Goal: Task Accomplishment & Management: Use online tool/utility

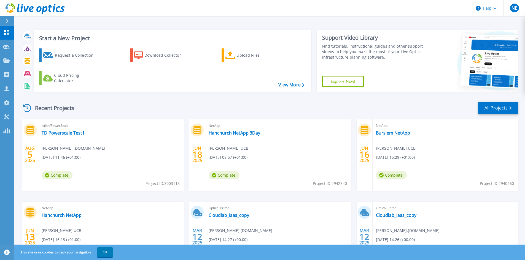
drag, startPoint x: 513, startPoint y: 0, endPoint x: 411, endPoint y: 6, distance: 102.7
click at [411, 6] on header "Help NE Partner Team Member [PERSON_NAME] [PERSON_NAME][EMAIL_ADDRESS][DOMAIN_N…" at bounding box center [262, 8] width 525 height 17
click at [494, 8] on icon at bounding box center [494, 8] width 3 height 2
click at [420, 23] on div "Start a New Project Request a Collection Download Collector Upload Files Cloud …" at bounding box center [269, 144] width 511 height 289
click at [514, 6] on span "NE" at bounding box center [514, 8] width 6 height 4
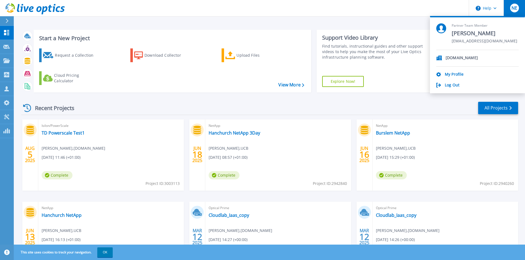
click at [256, 14] on header "Help NE Partner Team Member [PERSON_NAME] [PERSON_NAME][EMAIL_ADDRESS][DOMAIN_N…" at bounding box center [262, 8] width 525 height 17
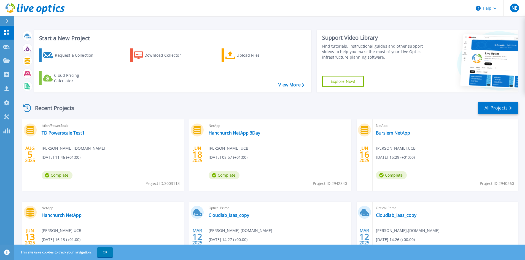
click at [8, 24] on div at bounding box center [9, 20] width 9 height 9
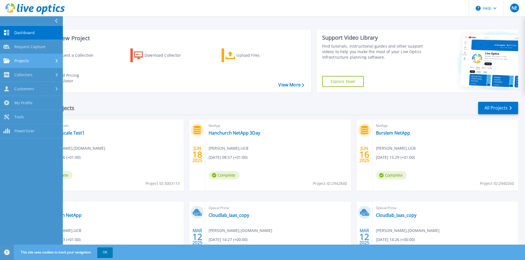
click at [26, 60] on span "Projects" at bounding box center [21, 60] width 15 height 5
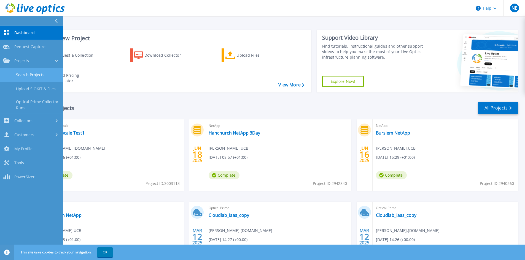
click at [28, 73] on link "Search Projects" at bounding box center [31, 75] width 63 height 14
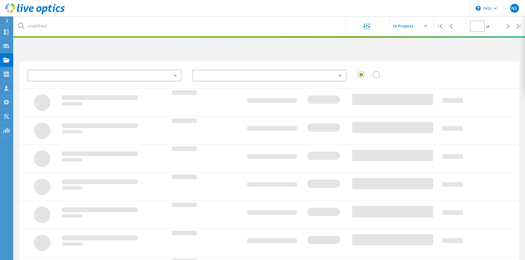
type input "1"
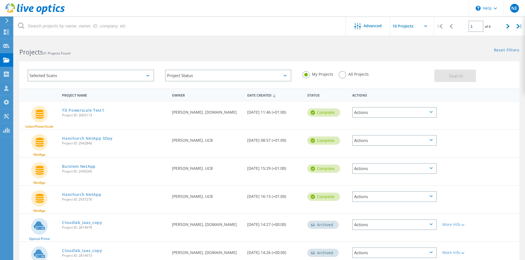
click at [147, 75] on div "Selected Scans" at bounding box center [91, 76] width 126 height 12
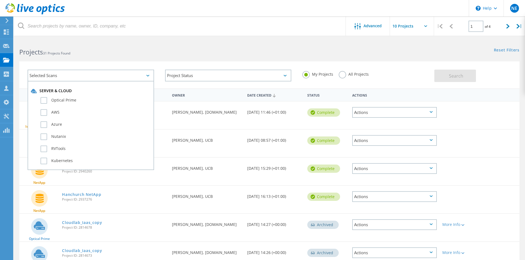
click at [147, 75] on div "Selected Scans" at bounding box center [91, 76] width 126 height 12
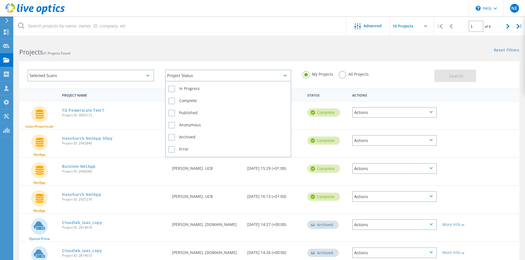
click at [252, 79] on div "Project Status" at bounding box center [228, 76] width 126 height 12
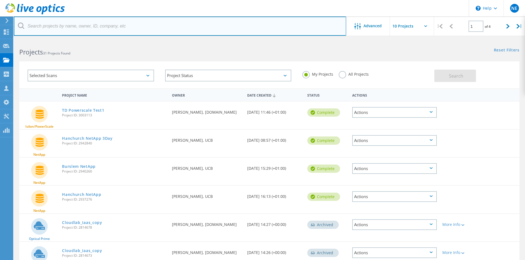
click at [33, 27] on input "text" at bounding box center [180, 26] width 332 height 19
type input "2977004"
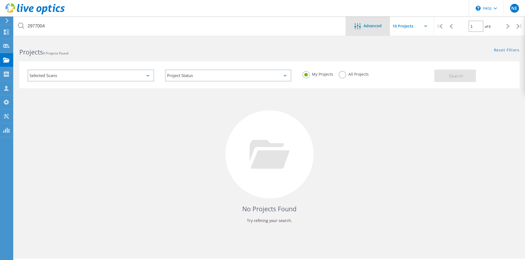
click at [368, 28] on span "Advanced" at bounding box center [372, 26] width 18 height 4
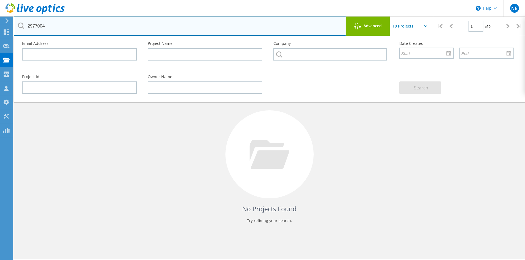
click at [143, 29] on input "2977004" at bounding box center [180, 26] width 332 height 19
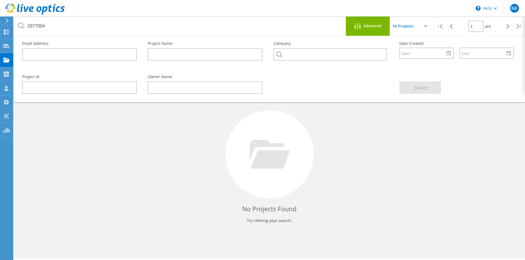
click at [368, 26] on span "Advanced" at bounding box center [372, 26] width 18 height 4
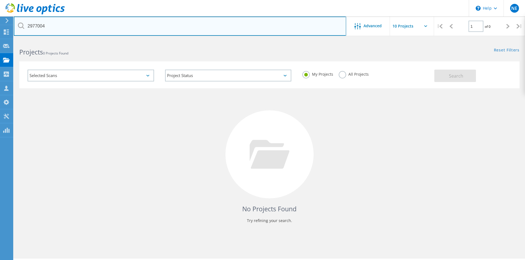
drag, startPoint x: 60, startPoint y: 24, endPoint x: 25, endPoint y: 24, distance: 35.0
click at [25, 24] on input "2977004" at bounding box center [180, 26] width 332 height 19
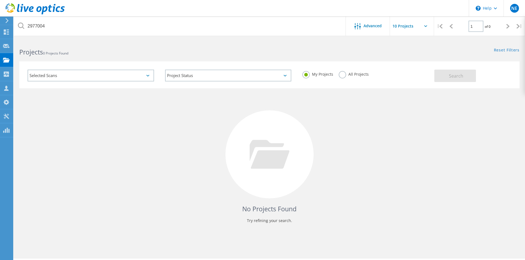
click at [7, 19] on icon at bounding box center [7, 20] width 4 height 5
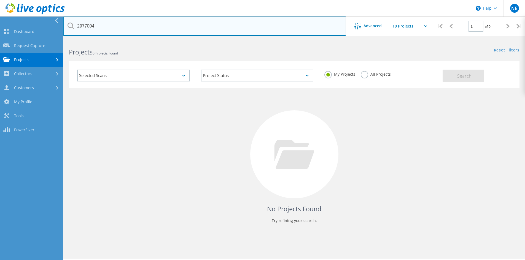
click at [106, 24] on input "2977004" at bounding box center [204, 26] width 283 height 19
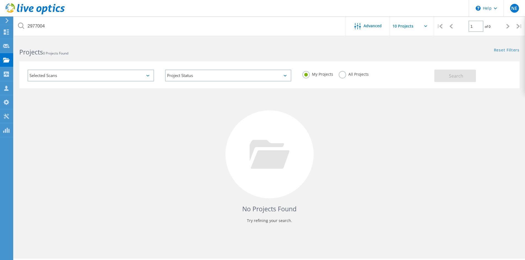
click at [6, 19] on icon at bounding box center [7, 20] width 4 height 5
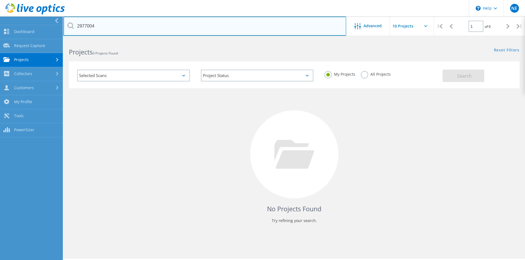
drag, startPoint x: 100, startPoint y: 25, endPoint x: 75, endPoint y: 25, distance: 25.1
click at [75, 25] on input "2977004" at bounding box center [204, 26] width 283 height 19
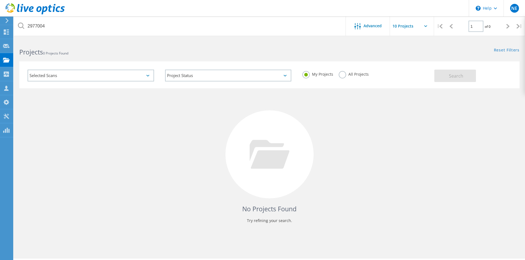
click at [343, 75] on label "All Projects" at bounding box center [354, 73] width 30 height 5
click at [0, 0] on input "All Projects" at bounding box center [0, 0] width 0 height 0
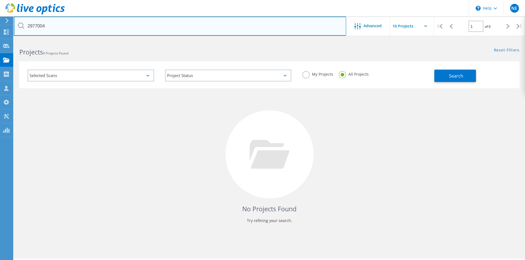
click at [210, 28] on input "2977004" at bounding box center [180, 26] width 332 height 19
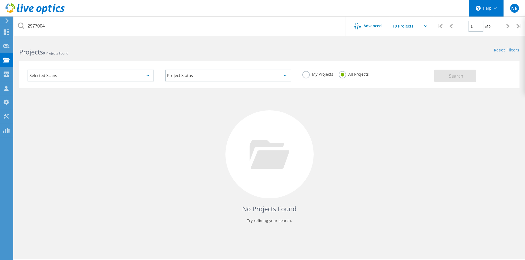
click at [496, 8] on use at bounding box center [495, 8] width 3 height 2
click at [463, 112] on div "No Projects Found Try refining your search." at bounding box center [269, 159] width 500 height 142
click at [508, 49] on link "Reset Filters" at bounding box center [507, 50] width 26 height 5
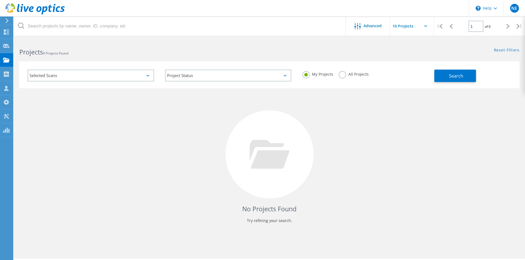
click at [5, 22] on icon at bounding box center [7, 20] width 4 height 5
